Goal: Communication & Community: Answer question/provide support

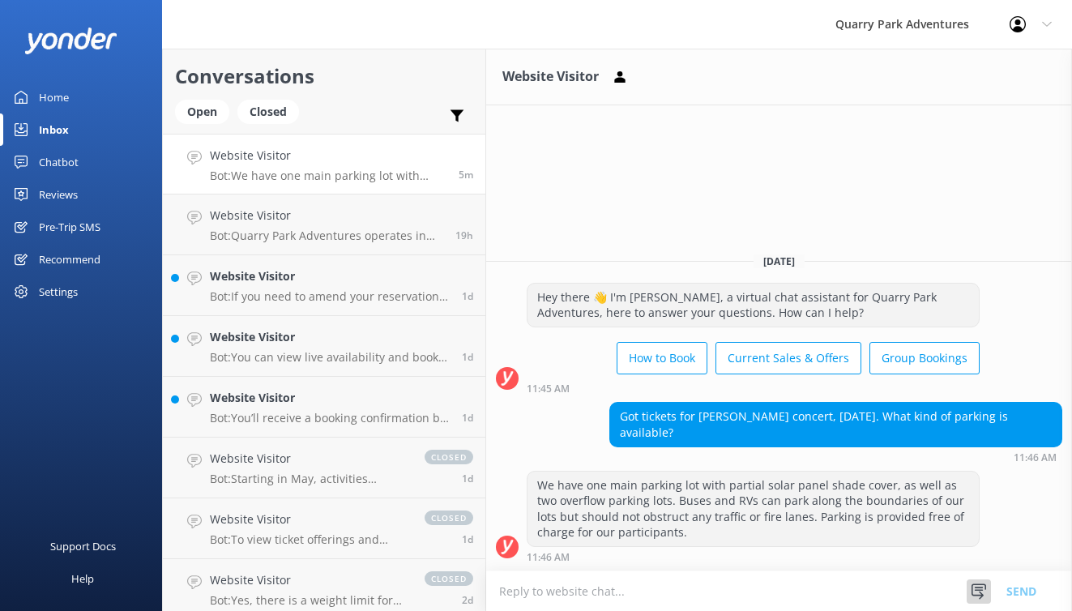
click at [982, 591] on icon at bounding box center [978, 591] width 16 height 16
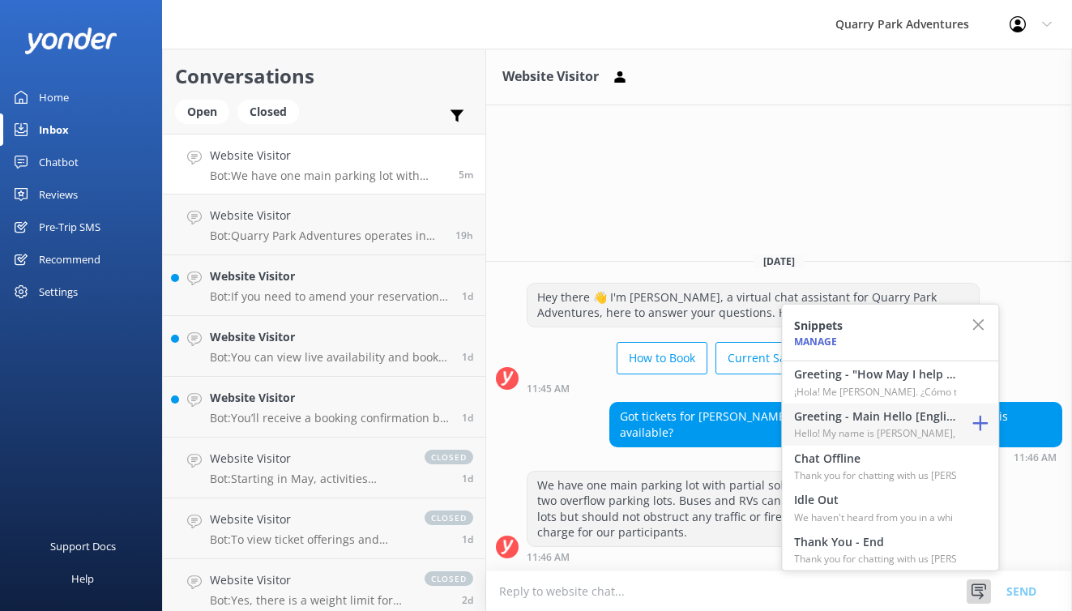
click at [859, 411] on h4 "Greeting - Main Hello [English]" at bounding box center [875, 416] width 162 height 18
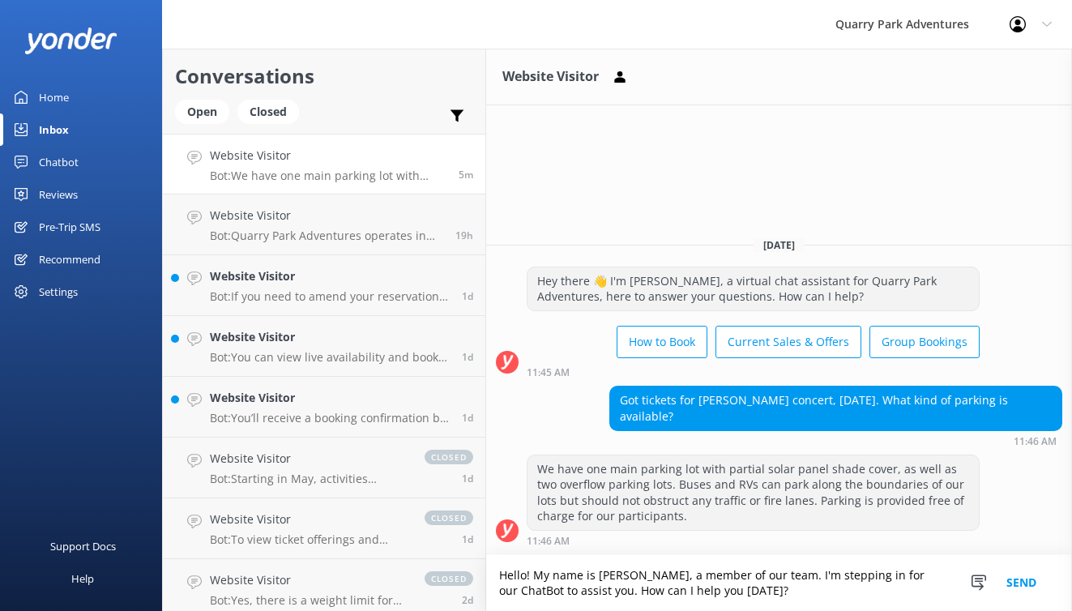
drag, startPoint x: 727, startPoint y: 592, endPoint x: 573, endPoint y: 586, distance: 153.2
click at [573, 586] on textarea "Hello! My name is [PERSON_NAME], a member of our team. I'm stepping in for our …" at bounding box center [779, 583] width 586 height 56
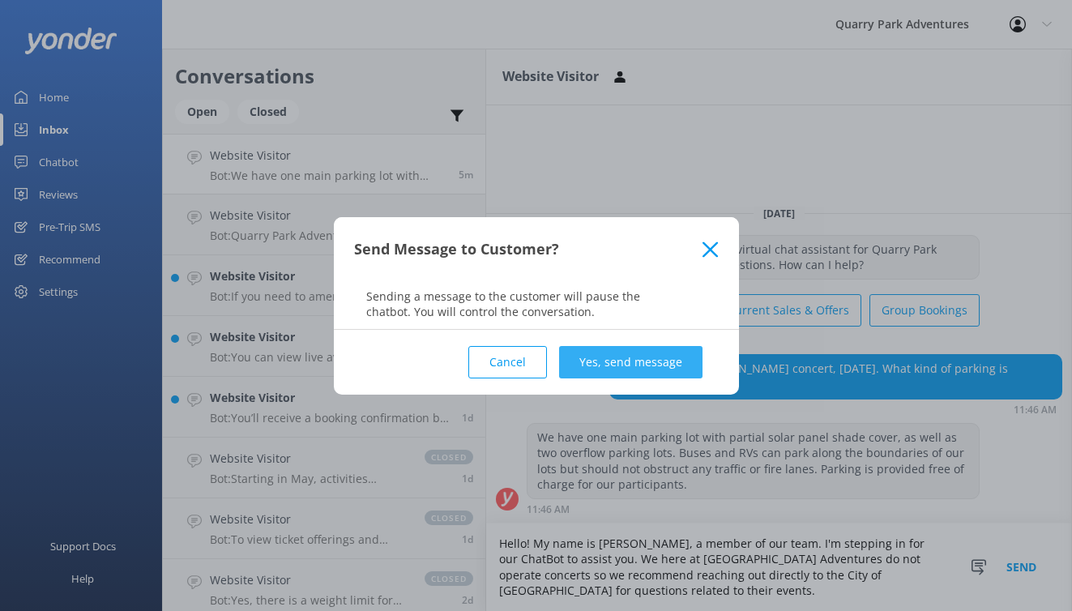
type textarea "Hello! My name is [PERSON_NAME], a member of our team. I'm stepping in for our …"
click at [645, 350] on button "Yes, send message" at bounding box center [630, 362] width 143 height 32
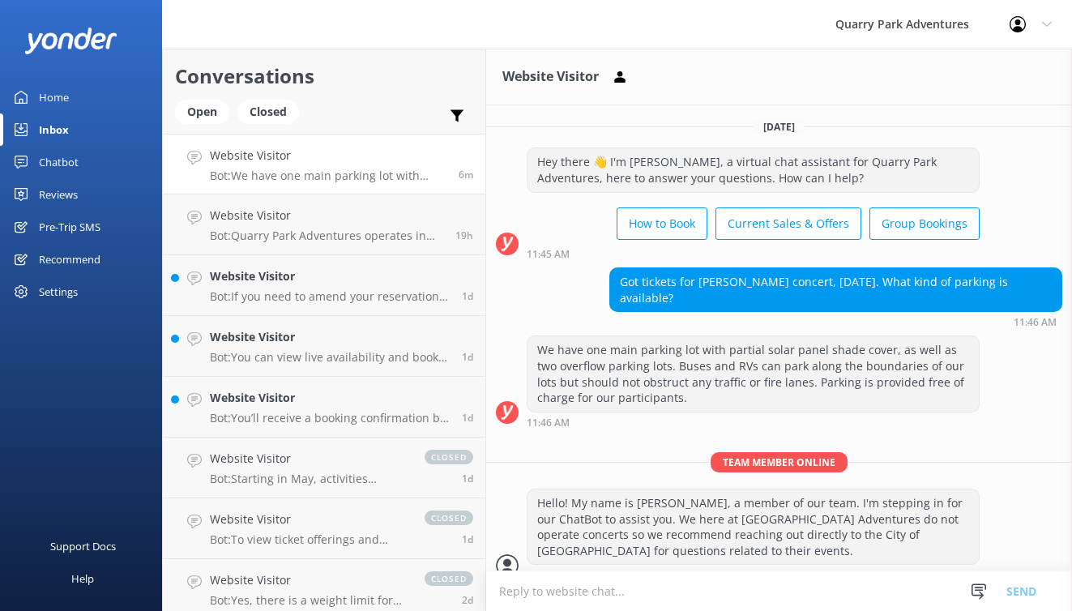
scroll to position [18, 0]
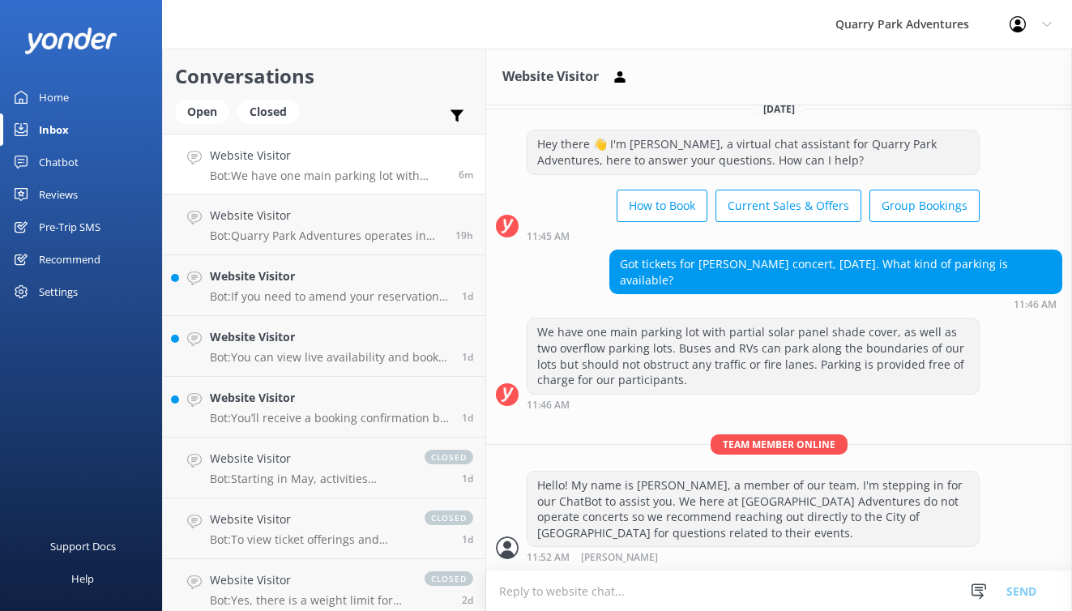
click at [683, 591] on textarea at bounding box center [779, 591] width 586 height 40
paste textarea "[URL][DOMAIN_NAME]"
type textarea "[URL][DOMAIN_NAME]"
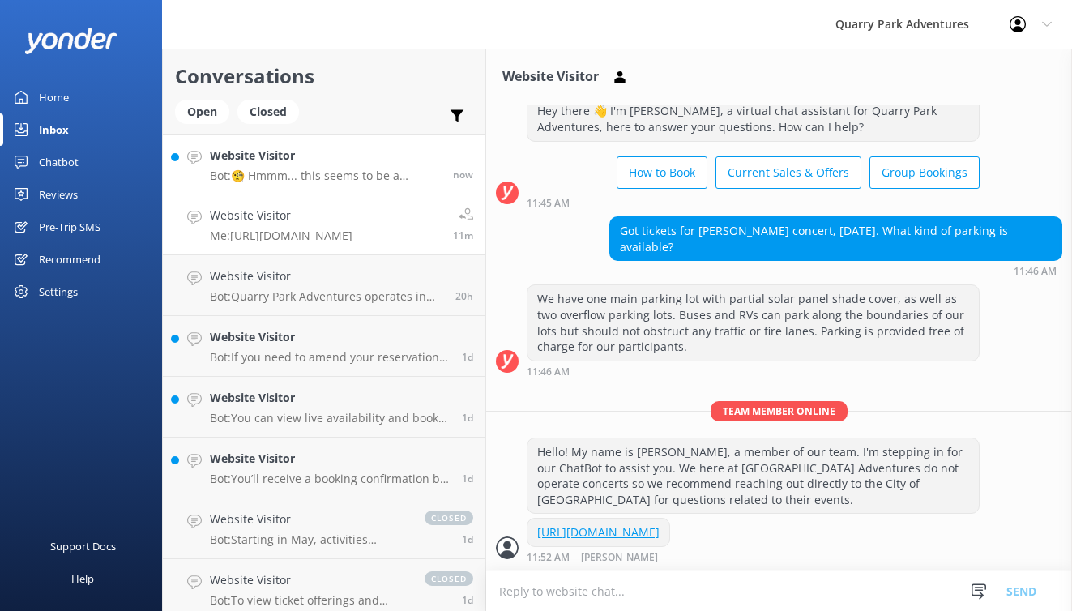
click at [333, 169] on p "Bot: 🧐 Hmmm... this seems to be a question better suited for one of our helpful…" at bounding box center [325, 175] width 231 height 15
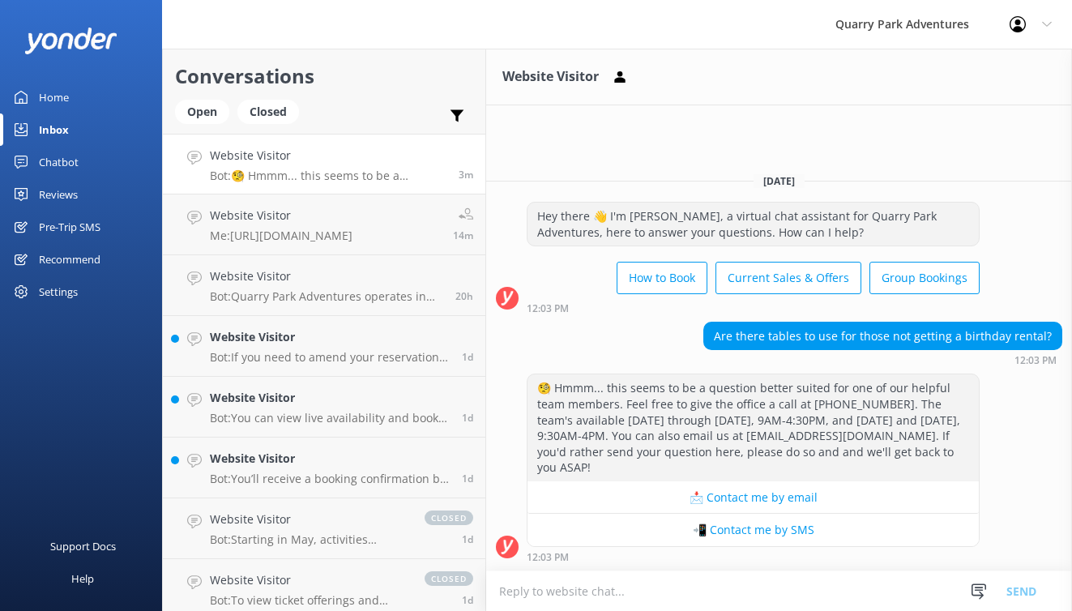
click at [273, 180] on p "Bot: 🧐 Hmmm... this seems to be a question better suited for one of our helpful…" at bounding box center [328, 175] width 237 height 15
click at [703, 592] on textarea at bounding box center [779, 591] width 586 height 40
click at [972, 589] on icon at bounding box center [978, 591] width 16 height 16
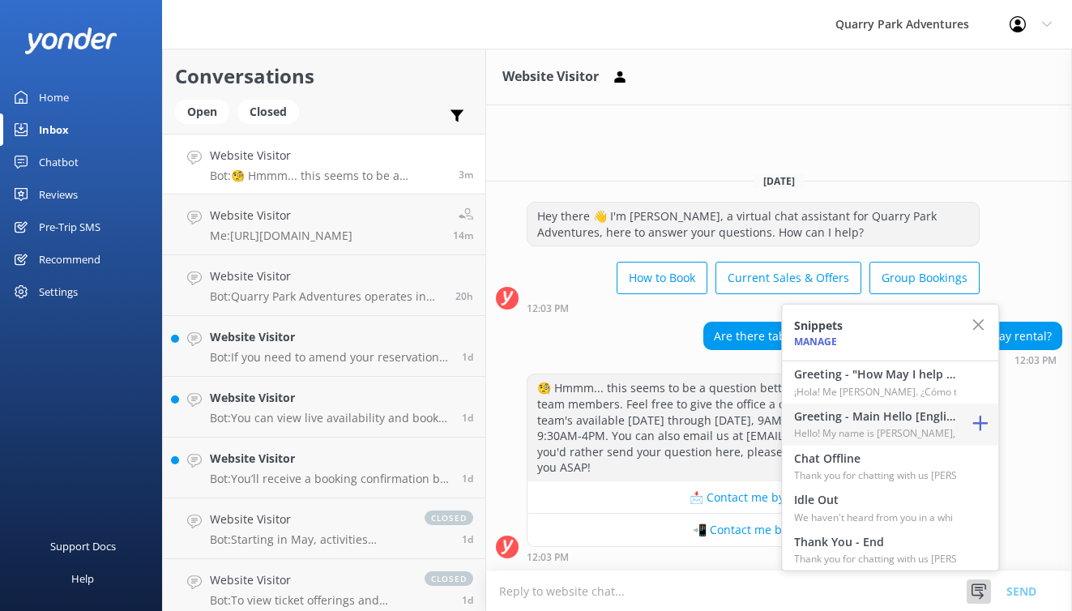
click at [846, 413] on h4 "Greeting - Main Hello [English]" at bounding box center [875, 416] width 162 height 18
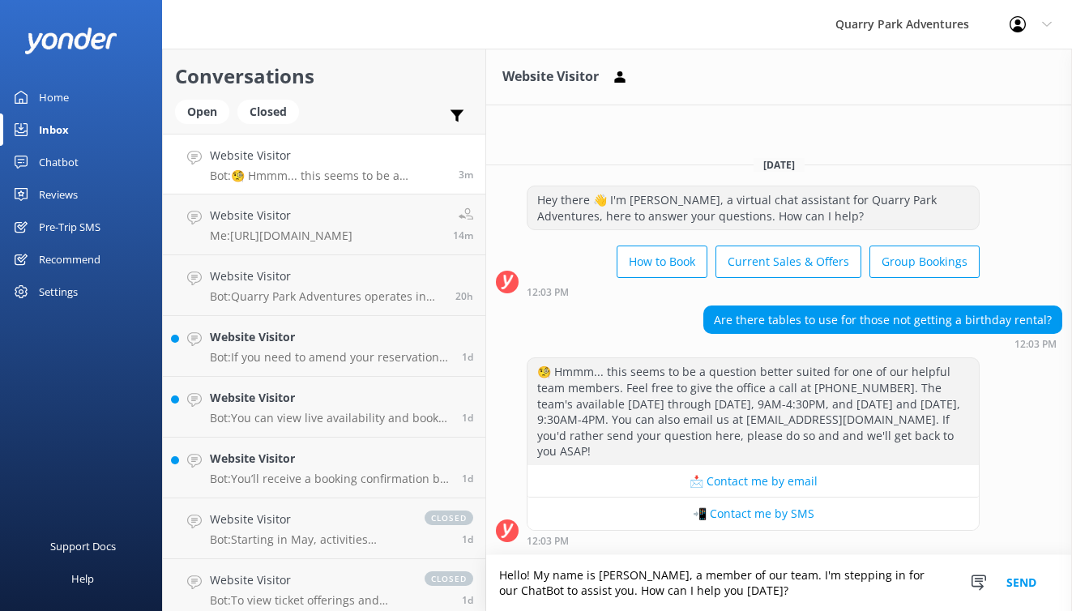
drag, startPoint x: 784, startPoint y: 596, endPoint x: 580, endPoint y: 594, distance: 204.1
click at [574, 594] on textarea "Hello! My name is [PERSON_NAME], a member of our team. I'm stepping in for our …" at bounding box center [779, 583] width 586 height 56
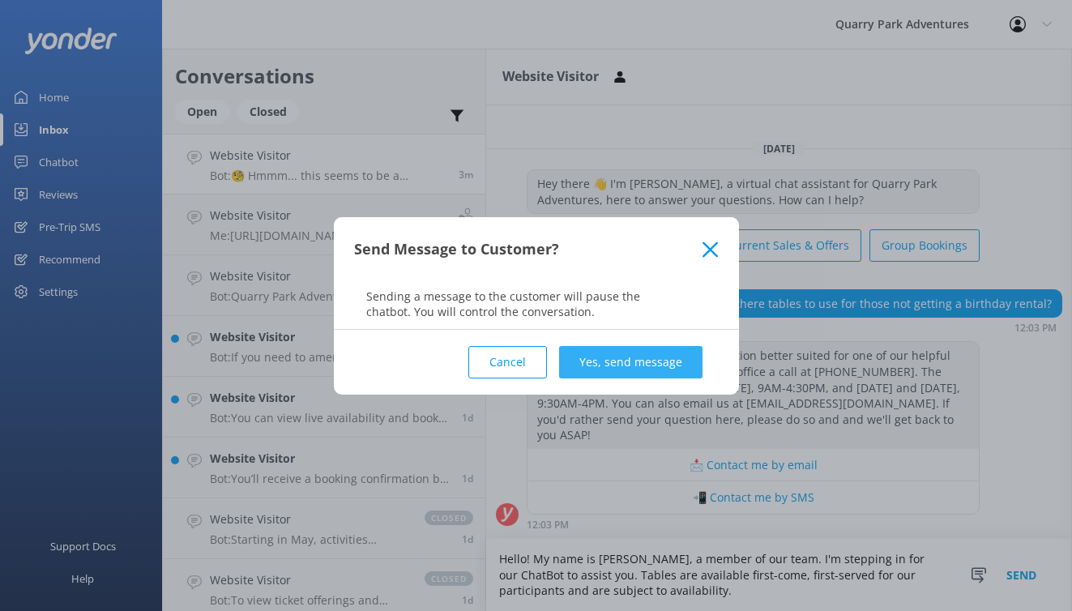
type textarea "Hello! My name is [PERSON_NAME], a member of our team. I'm stepping in for our …"
click at [672, 352] on button "Yes, send message" at bounding box center [630, 362] width 143 height 32
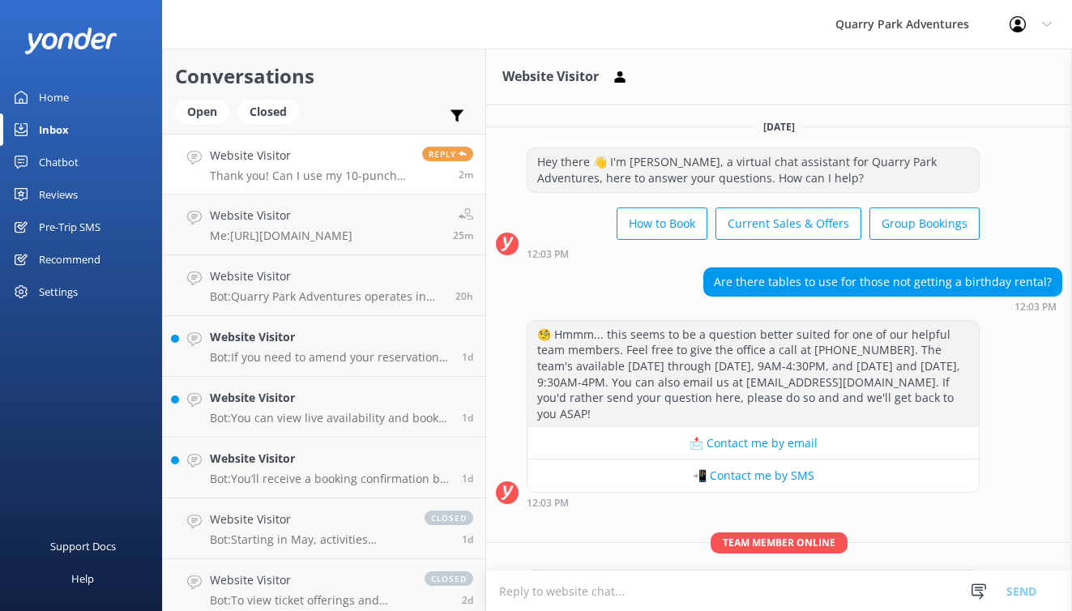
scroll to position [119, 0]
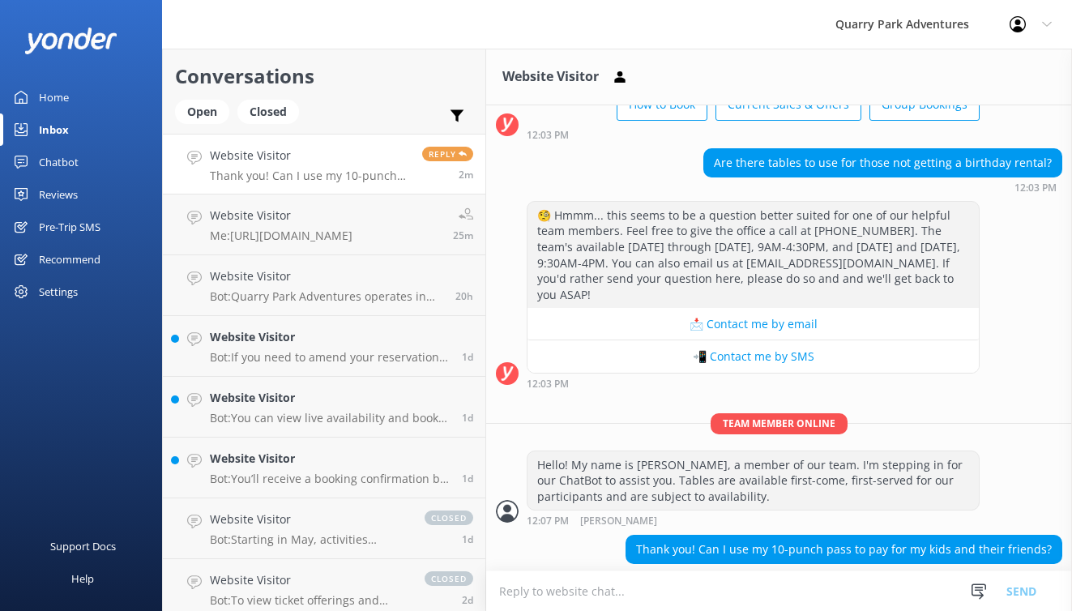
click at [701, 588] on textarea at bounding box center [779, 591] width 586 height 40
type textarea "T"
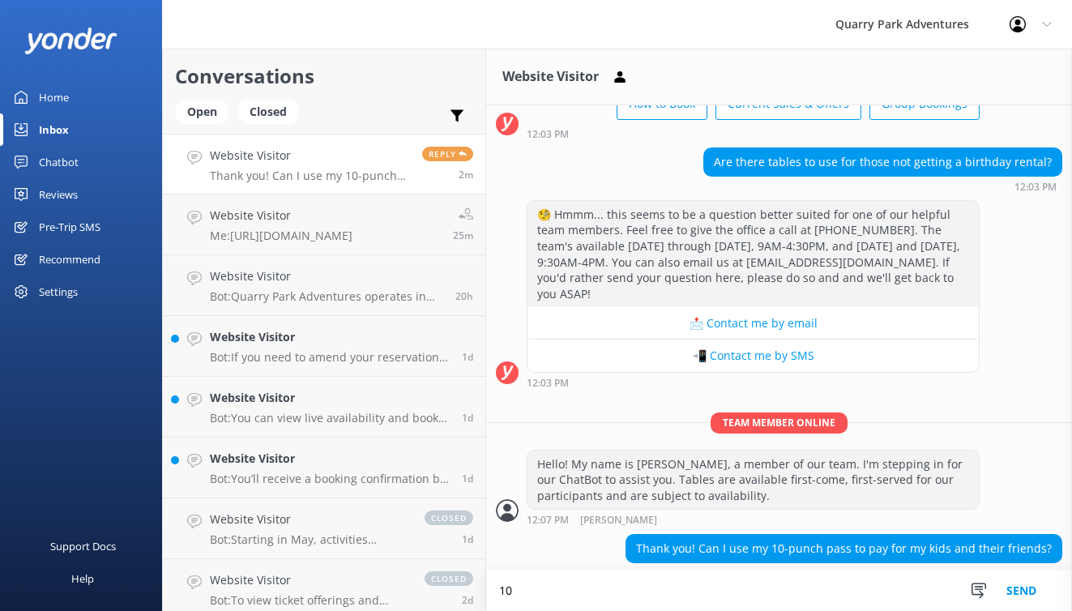
type textarea "1"
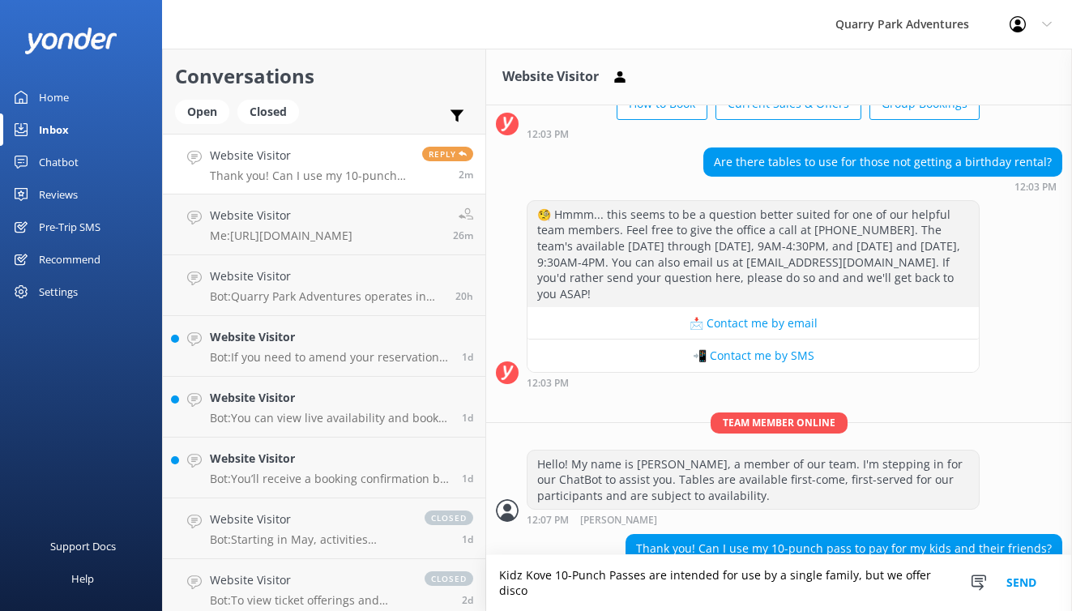
scroll to position [135, 0]
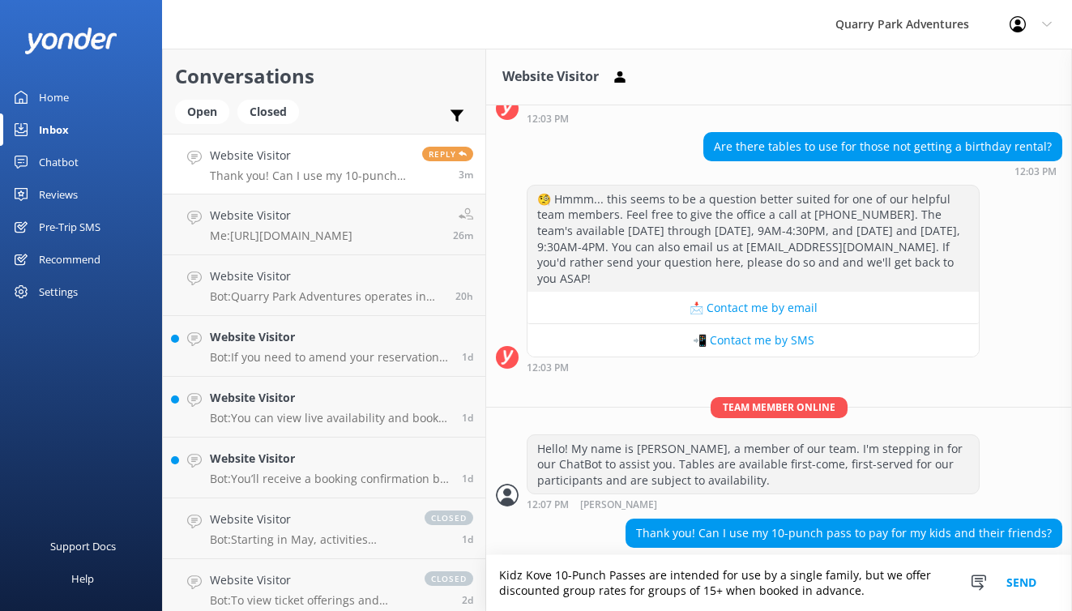
type textarea "Kidz Kove 10-Punch Passes are intended for use by a single family, but we offer…"
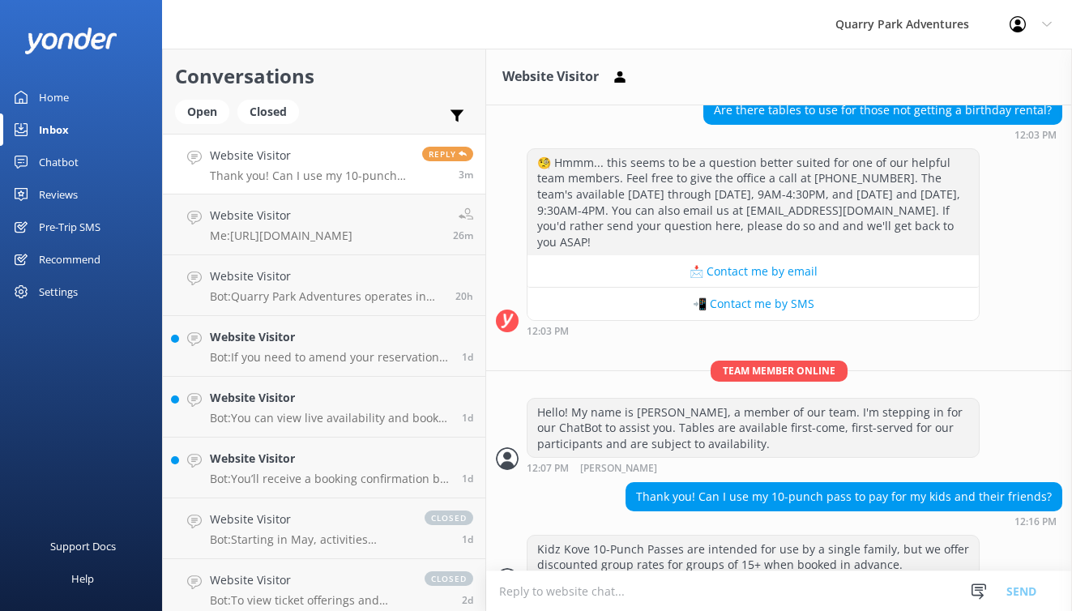
scroll to position [187, 0]
